Goal: Task Accomplishment & Management: Complete application form

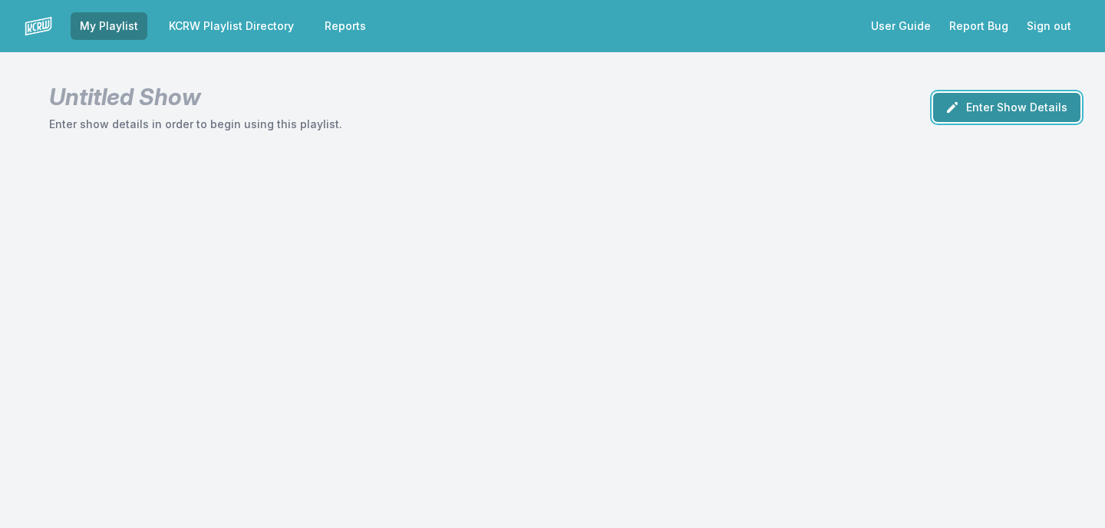
click at [984, 108] on button "Enter Show Details" at bounding box center [1006, 107] width 147 height 29
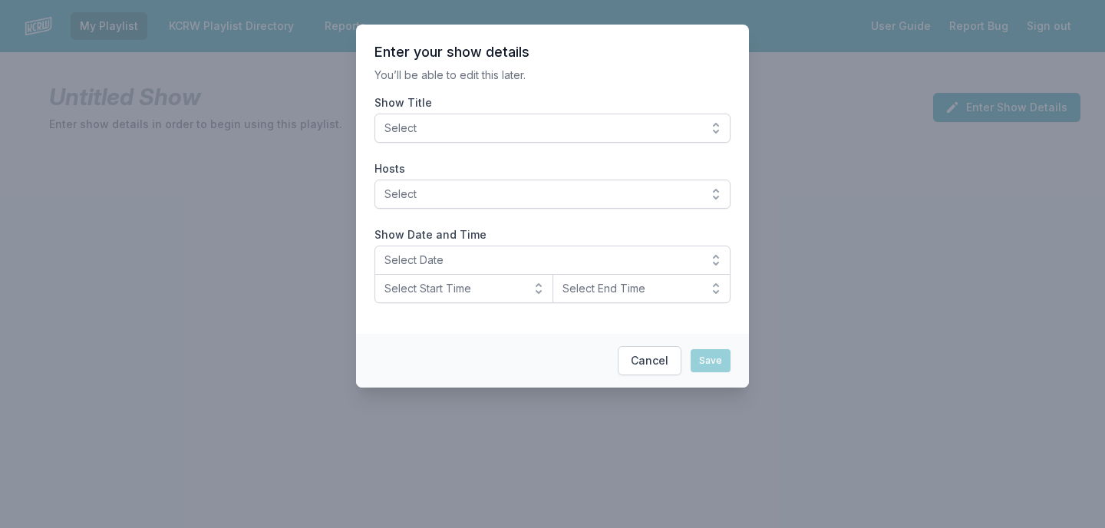
click at [678, 131] on span "Select" at bounding box center [541, 127] width 315 height 15
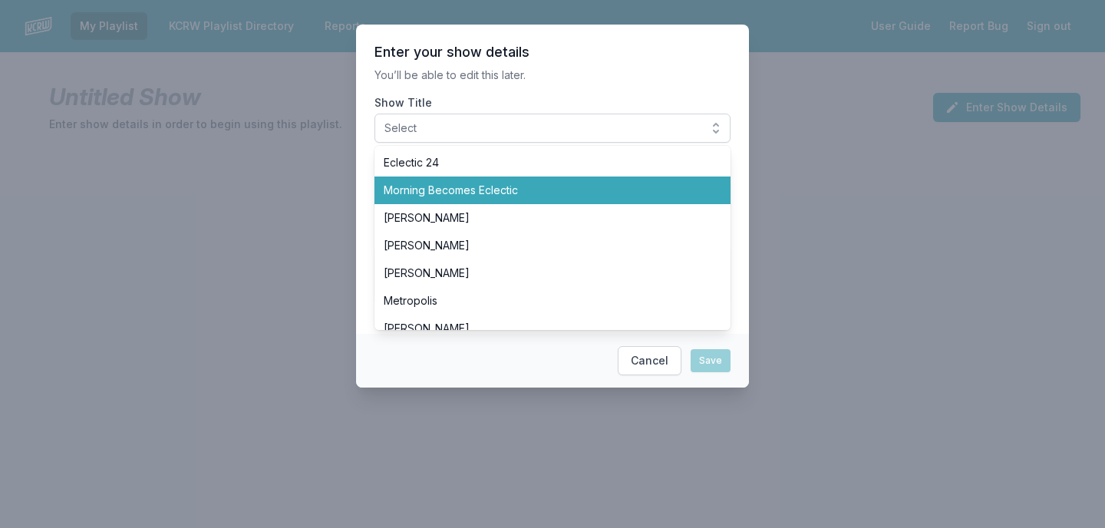
click at [588, 190] on span "Morning Becomes Eclectic" at bounding box center [543, 190] width 319 height 15
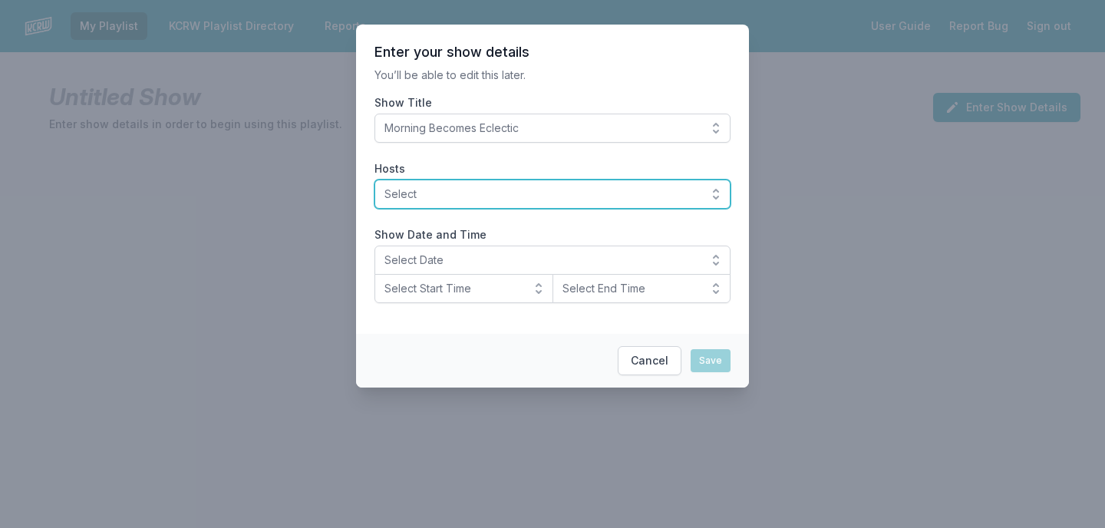
click at [556, 196] on span "Select" at bounding box center [541, 193] width 315 height 15
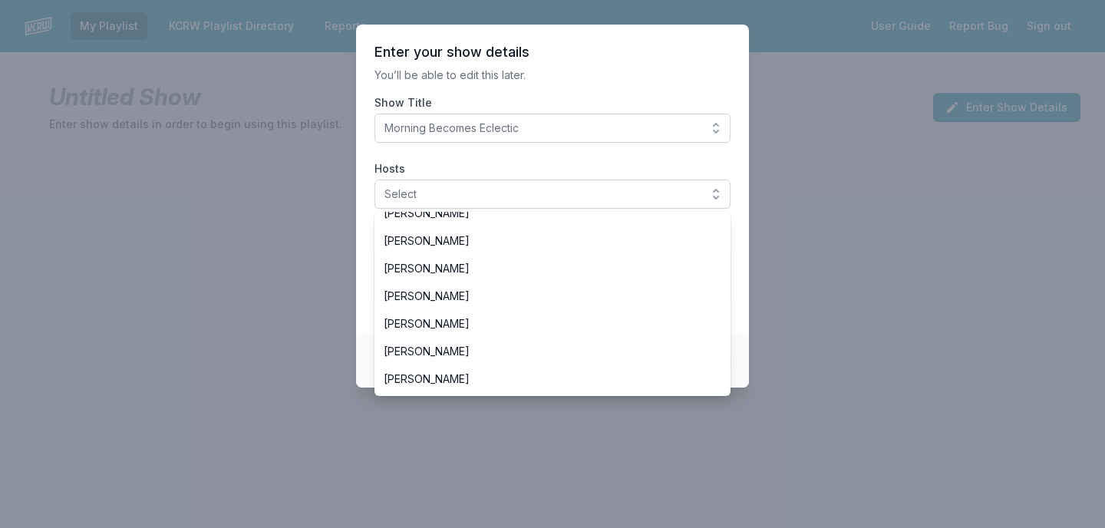
scroll to position [313, 0]
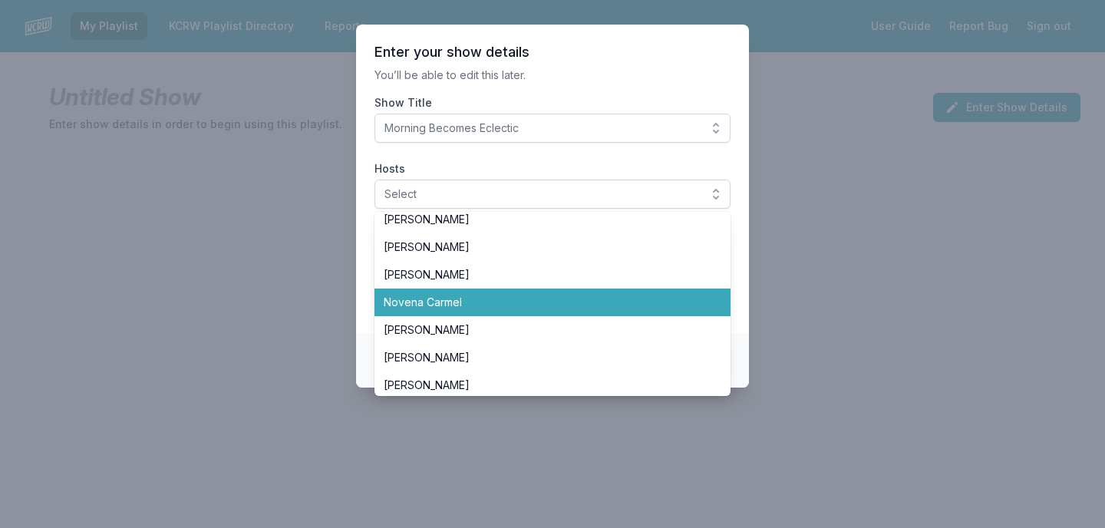
click at [509, 296] on span "Novena Carmel" at bounding box center [543, 302] width 319 height 15
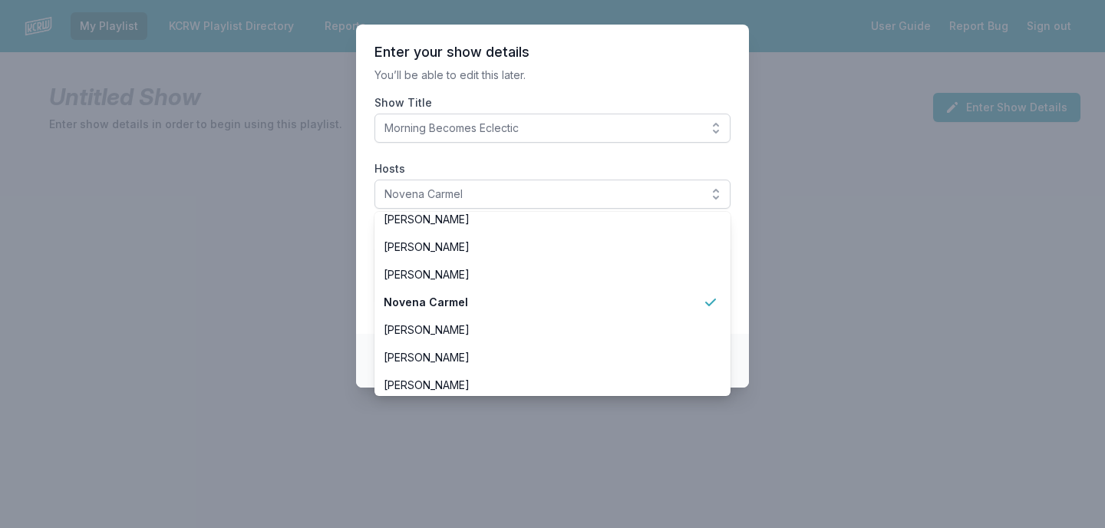
click at [565, 143] on section "Enter your show details You’ll be able to edit this later. Show Title Morning B…" at bounding box center [552, 179] width 393 height 309
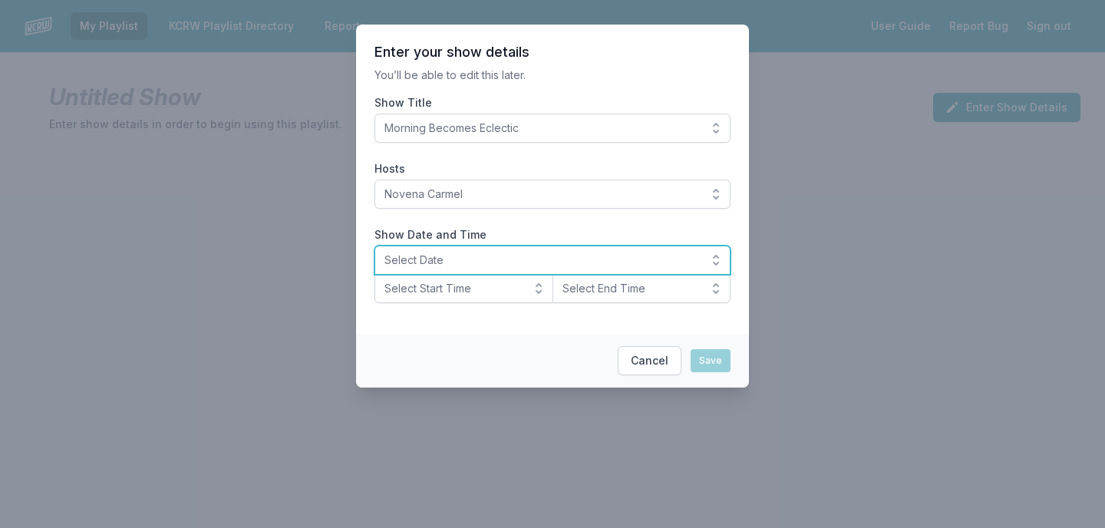
click at [462, 266] on span "Select Date" at bounding box center [541, 259] width 315 height 15
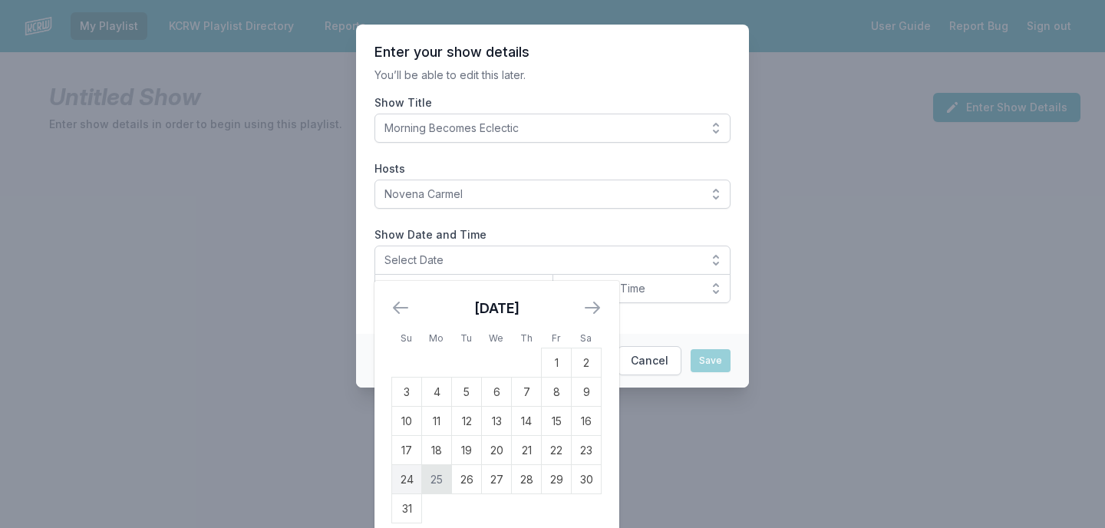
click at [427, 484] on td "25" at bounding box center [437, 479] width 30 height 29
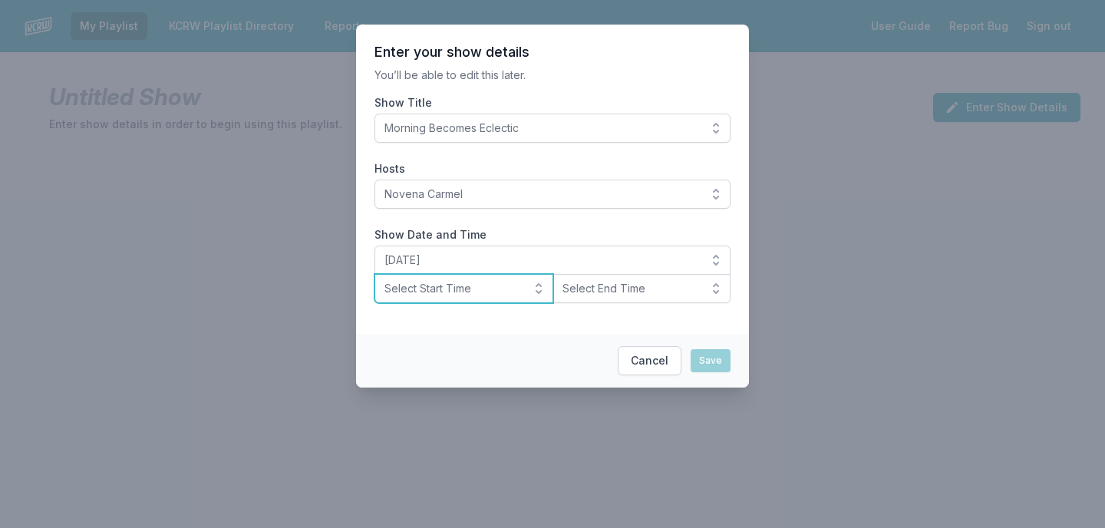
click at [446, 288] on span "Select Start Time" at bounding box center [452, 288] width 137 height 15
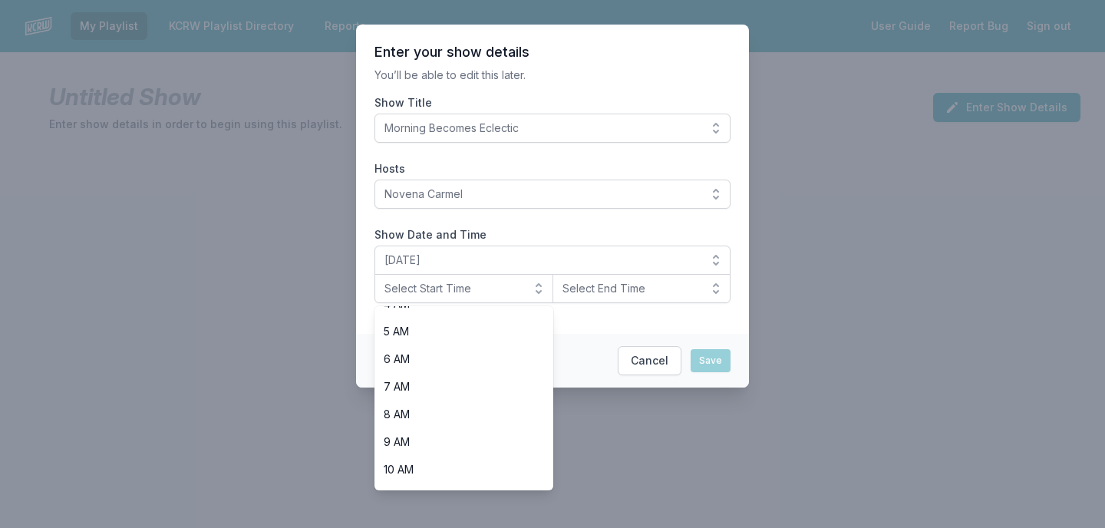
scroll to position [192, 0]
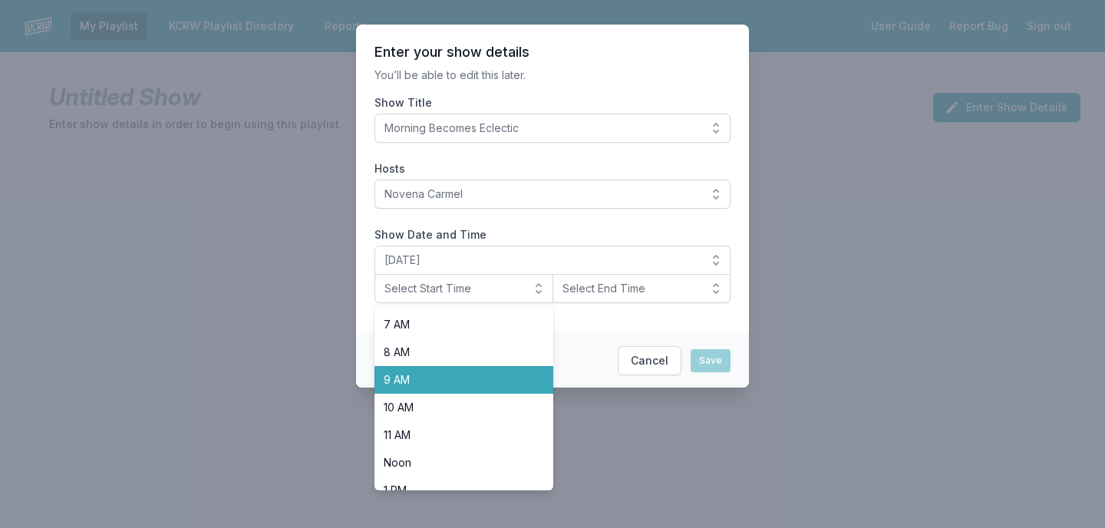
click at [407, 384] on span "9 AM" at bounding box center [455, 379] width 142 height 15
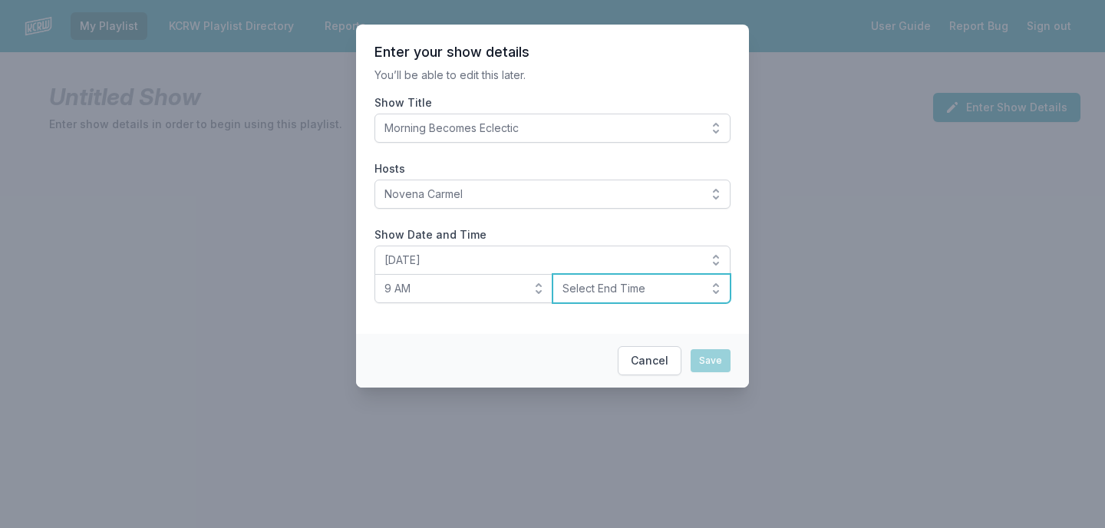
click at [629, 296] on button "Select End Time" at bounding box center [641, 288] width 179 height 29
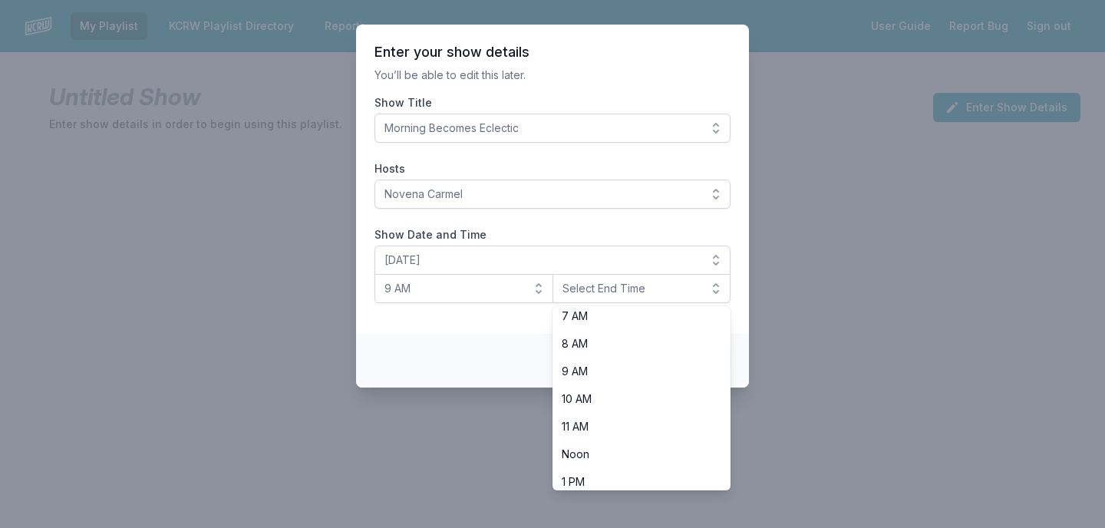
scroll to position [314, 0]
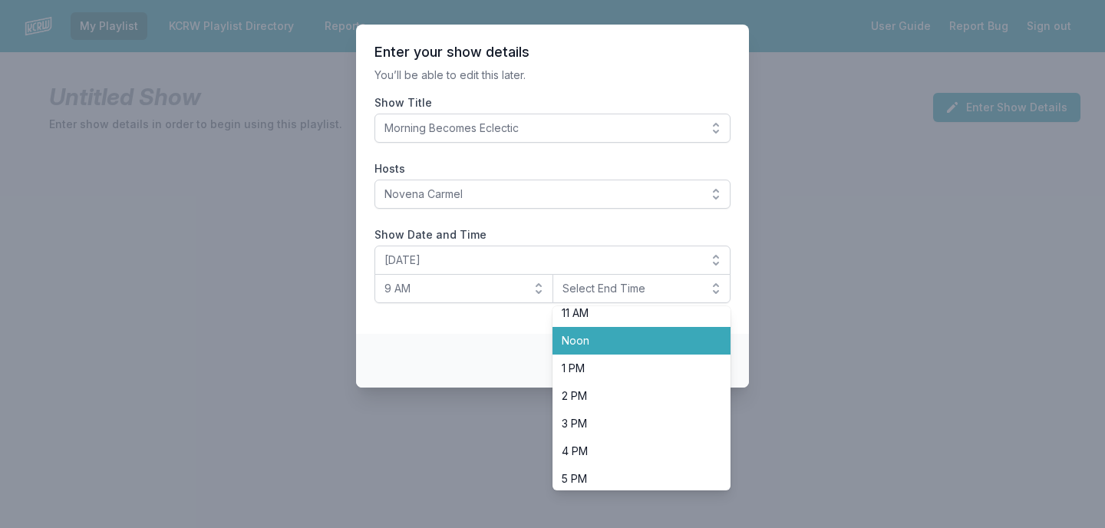
click at [616, 345] on span "Noon" at bounding box center [633, 340] width 142 height 15
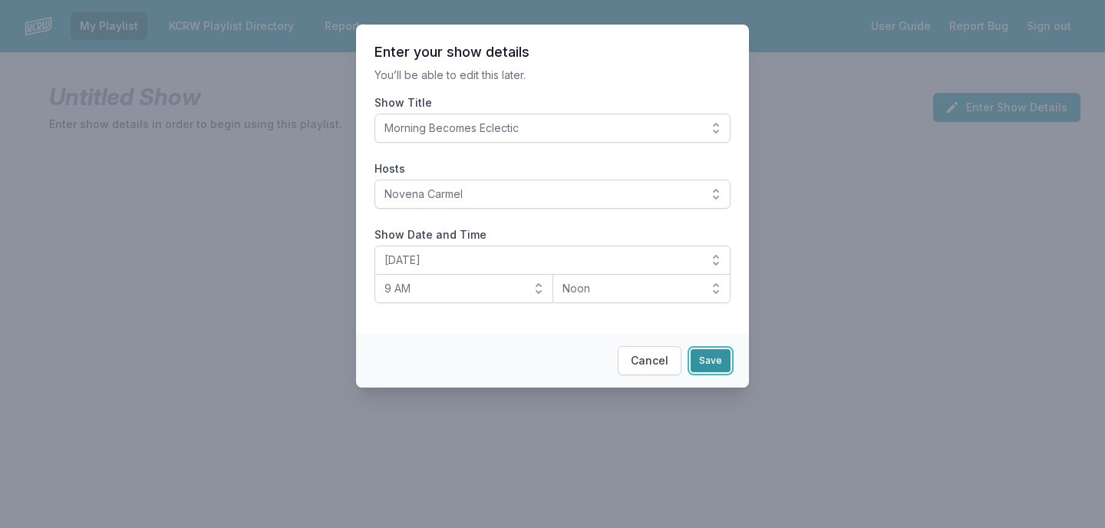
click at [710, 369] on button "Save" at bounding box center [711, 360] width 40 height 23
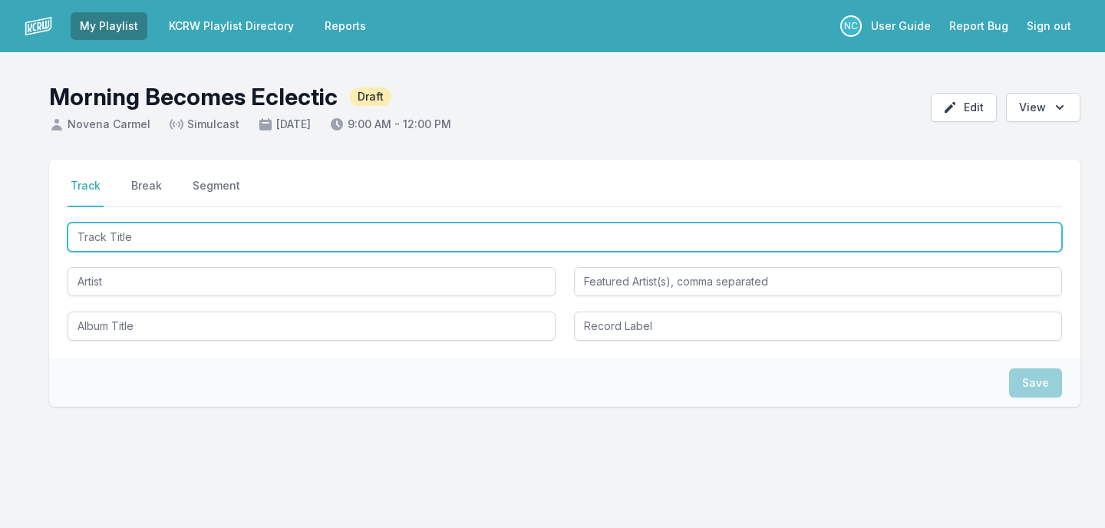
click at [508, 236] on input "Track Title" at bounding box center [565, 237] width 994 height 29
click at [209, 226] on input "Track Title" at bounding box center [565, 237] width 994 height 29
